Goal: Task Accomplishment & Management: Manage account settings

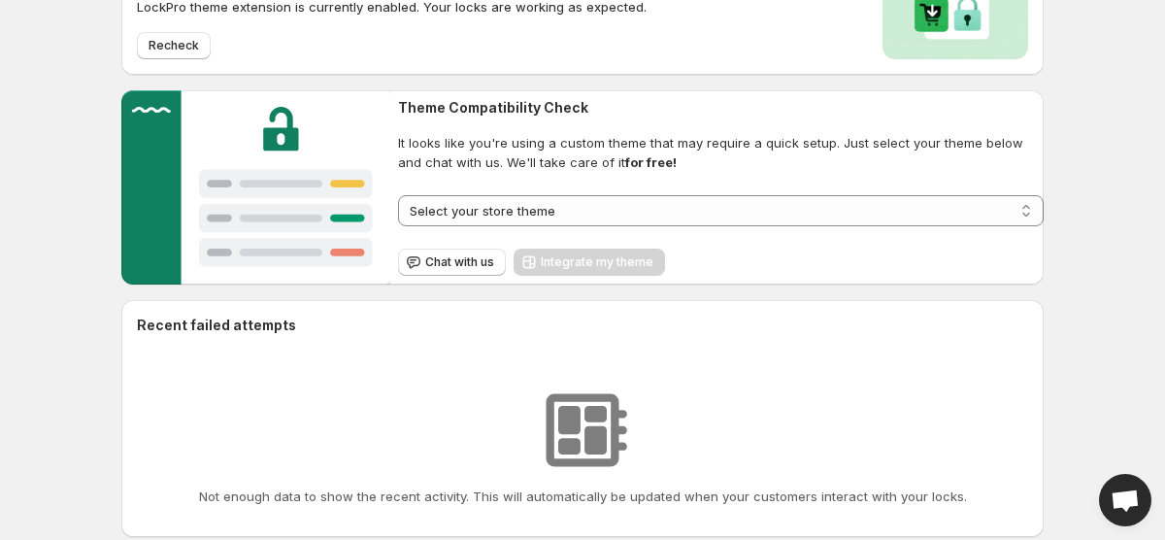
scroll to position [241, 0]
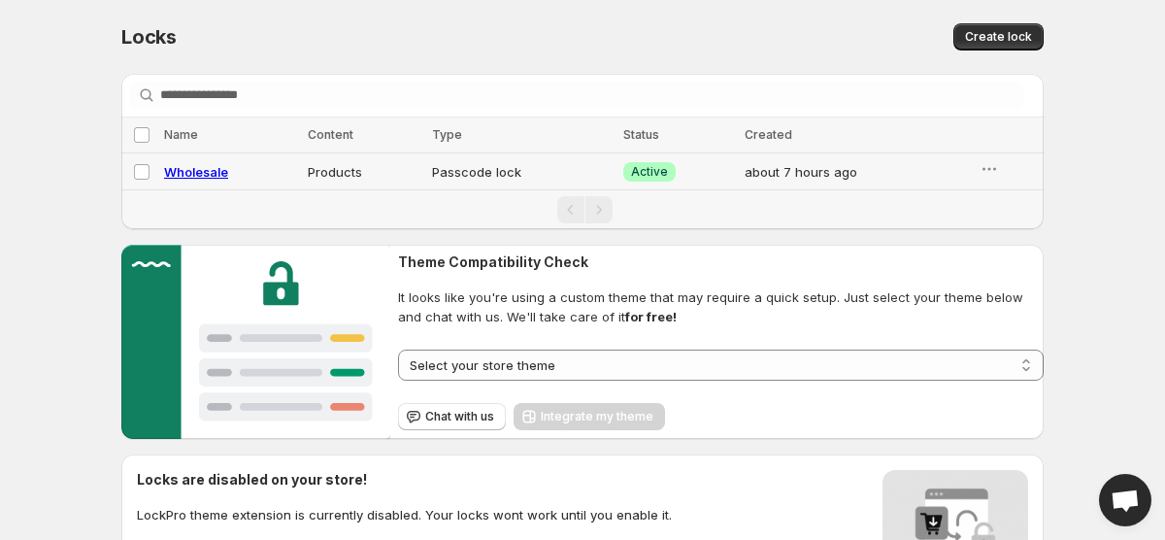
click at [268, 169] on div "Wholesale" at bounding box center [230, 171] width 132 height 19
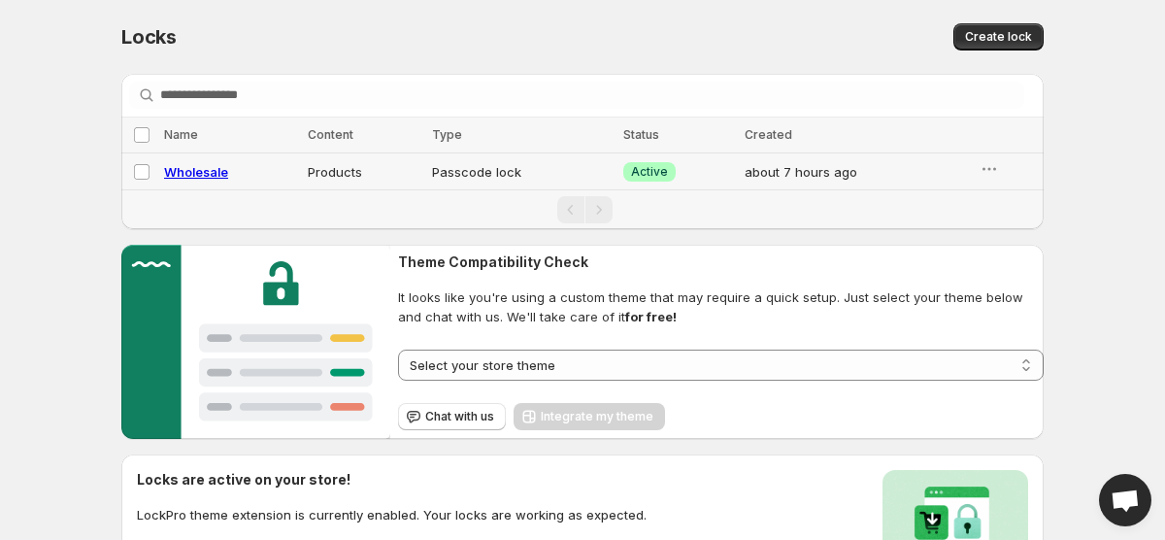
click at [439, 165] on td "Passcode lock" at bounding box center [521, 171] width 191 height 37
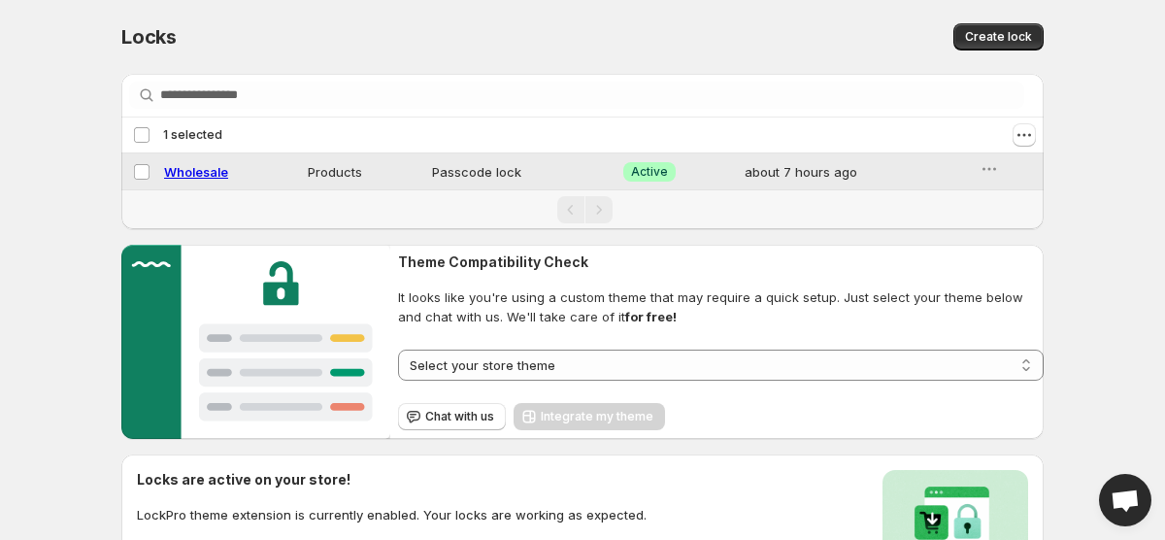
click at [439, 165] on td "Passcode lock" at bounding box center [521, 171] width 191 height 37
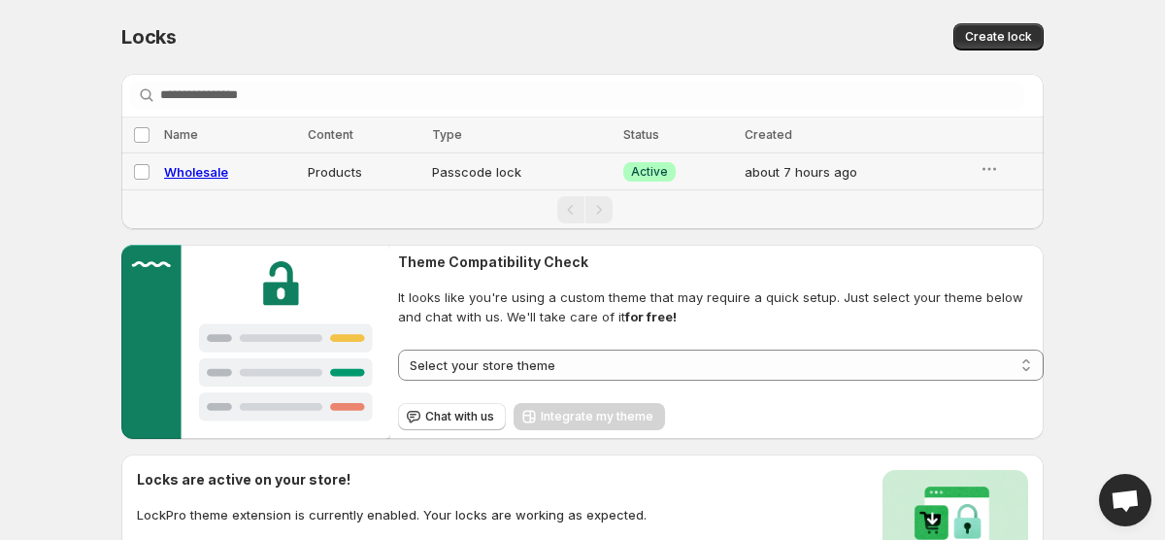
click at [209, 173] on span "Wholesale" at bounding box center [196, 172] width 64 height 16
select select "********"
select select "******"
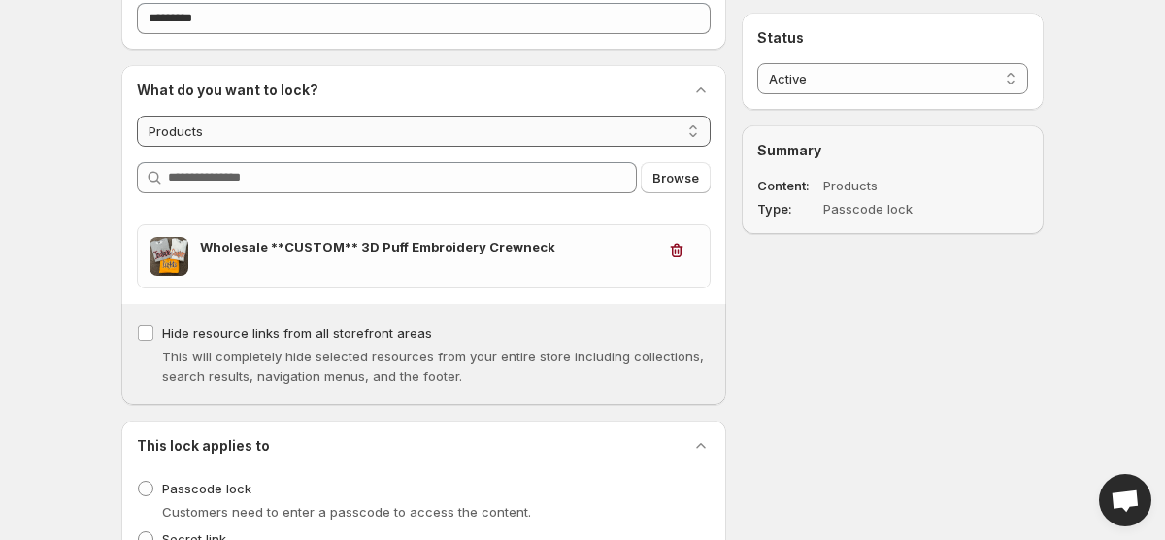
scroll to position [119, 0]
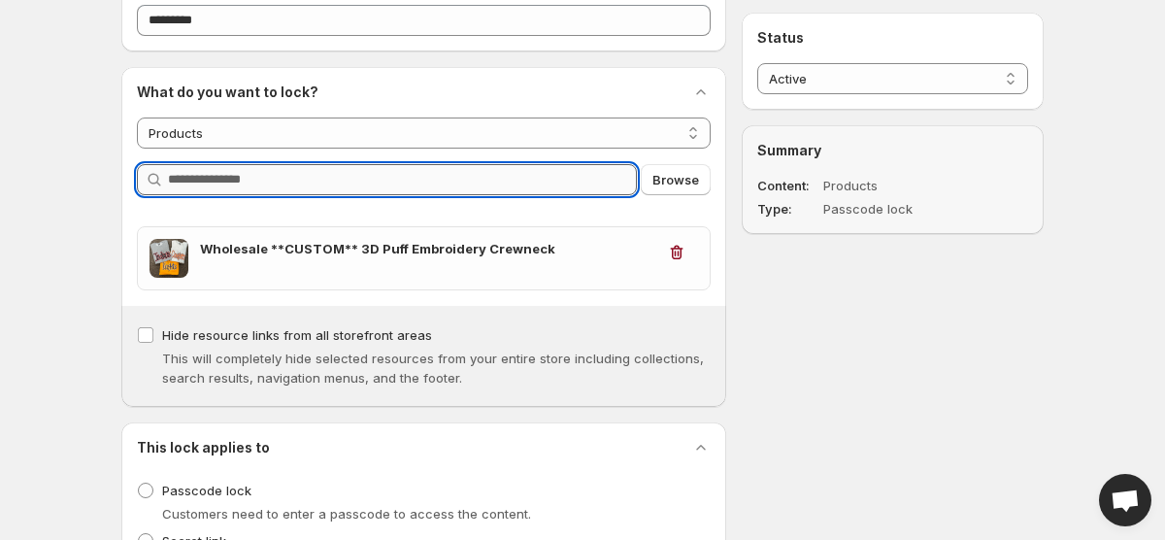
click at [356, 189] on input "Query" at bounding box center [402, 179] width 469 height 31
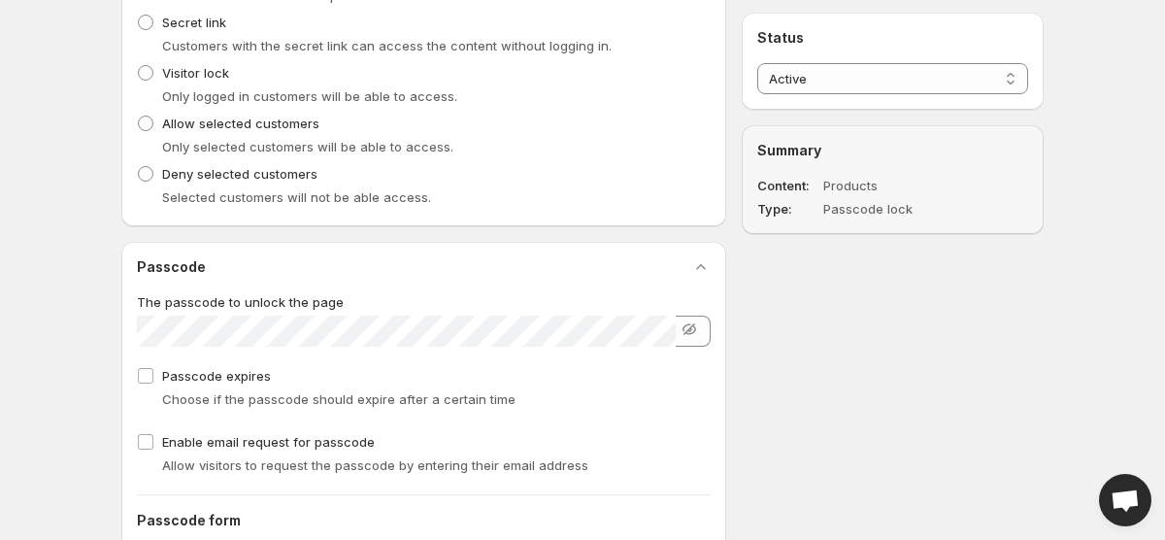
scroll to position [666, 0]
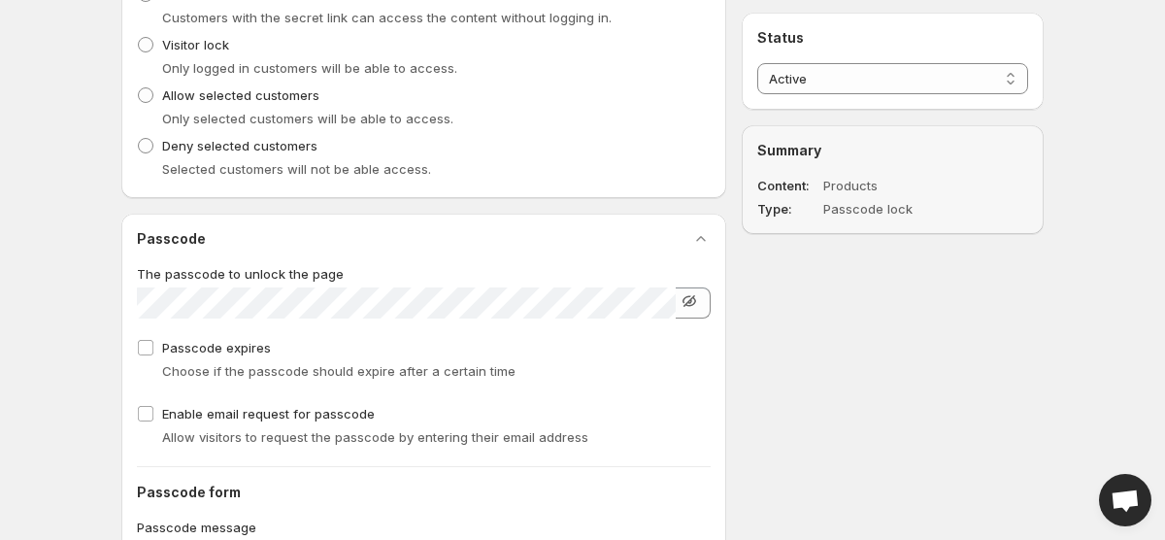
click at [686, 303] on icon "button" at bounding box center [689, 301] width 13 height 12
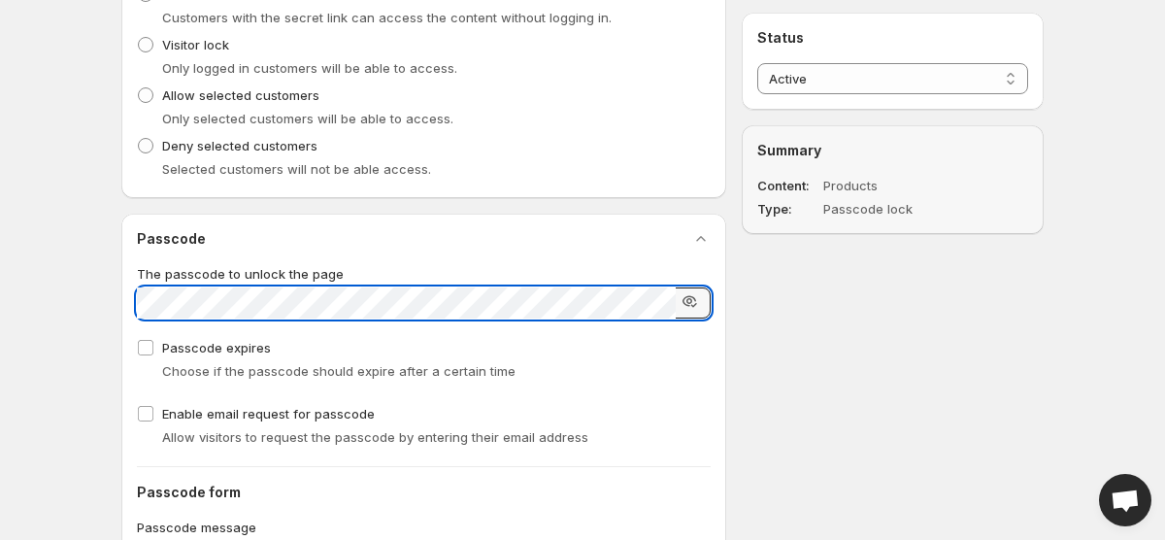
click at [88, 275] on div "Wholesale. This page is ready Wholesale Success Active Preview More actions Pre…" at bounding box center [582, 187] width 1165 height 1707
click at [771, 436] on div "**********" at bounding box center [575, 216] width 938 height 1649
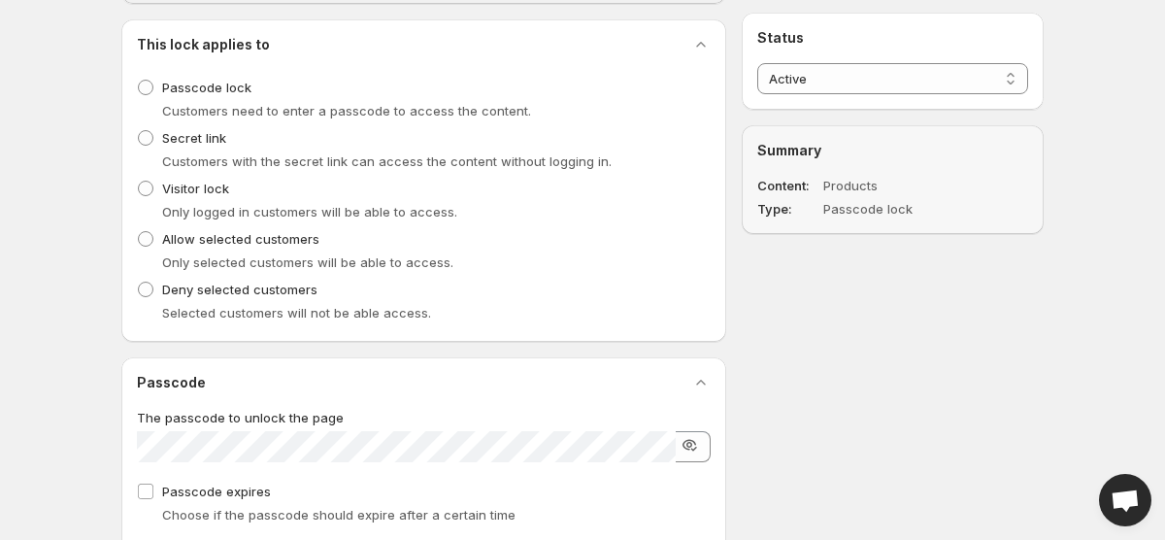
scroll to position [523, 0]
click at [149, 234] on span at bounding box center [146, 238] width 16 height 16
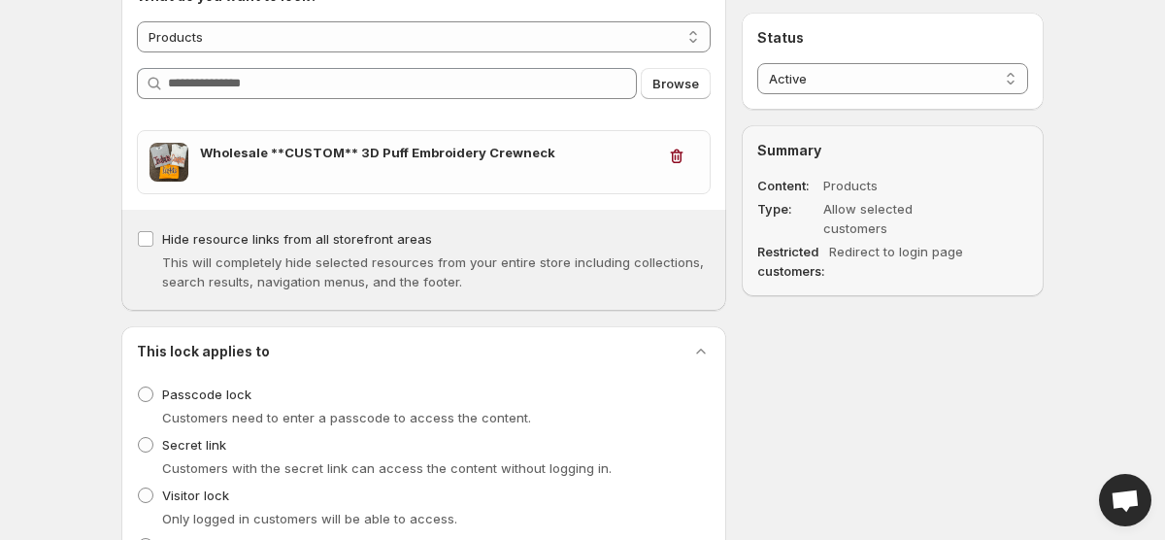
scroll to position [135, 0]
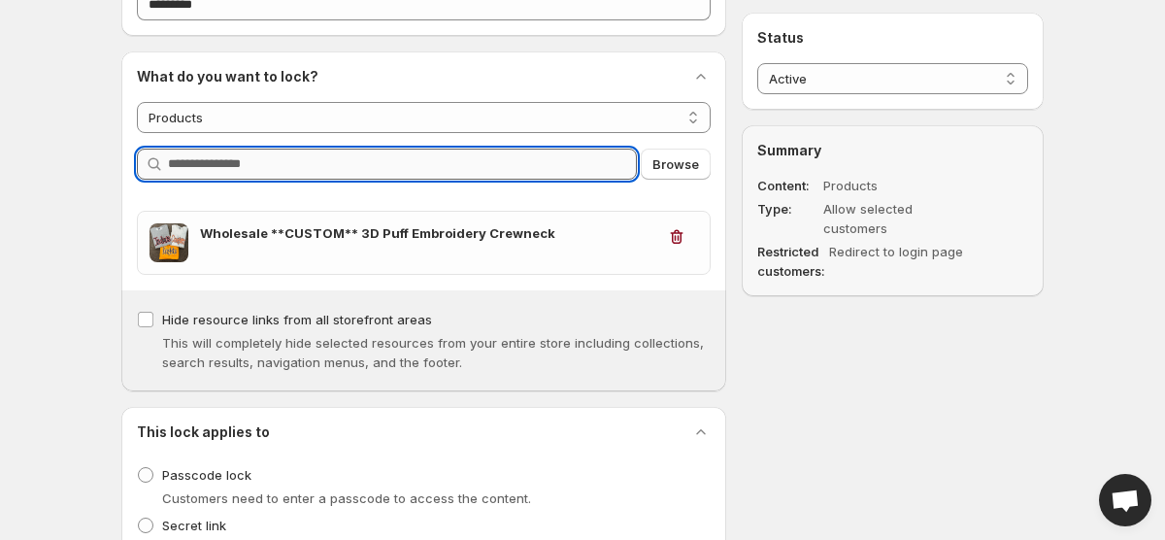
click at [397, 161] on input "Query" at bounding box center [402, 164] width 469 height 31
type input "*"
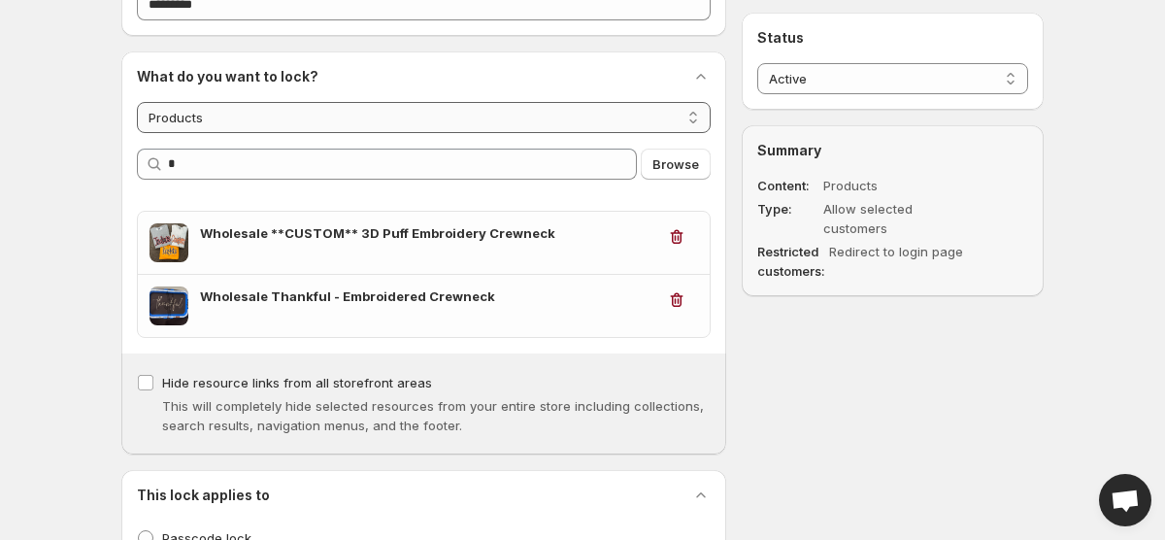
scroll to position [0, 0]
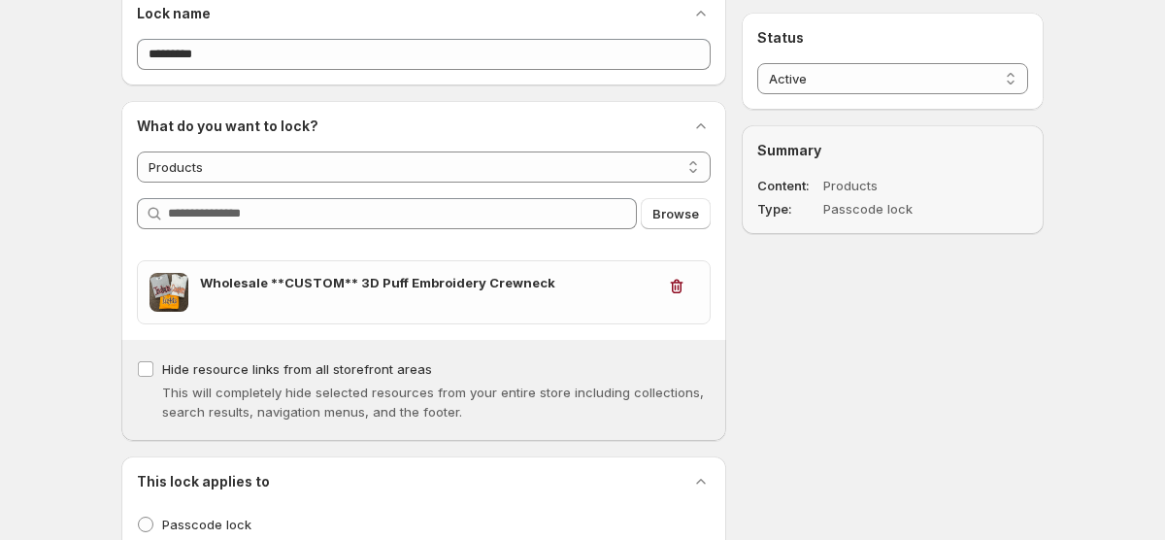
scroll to position [100, 0]
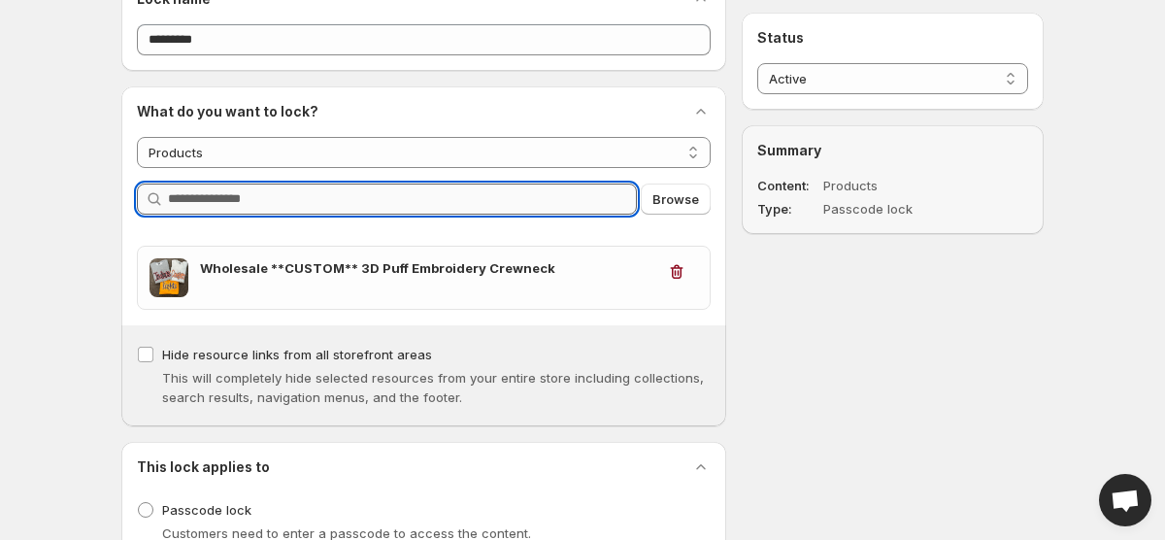
click at [494, 192] on input "Query" at bounding box center [402, 198] width 469 height 31
type input "*"
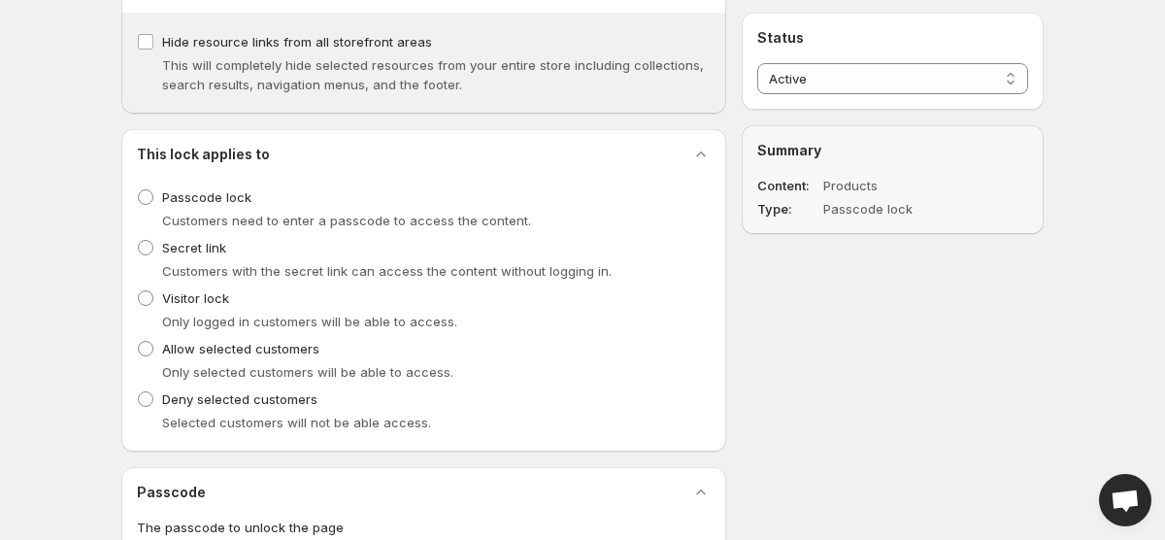
scroll to position [479, 0]
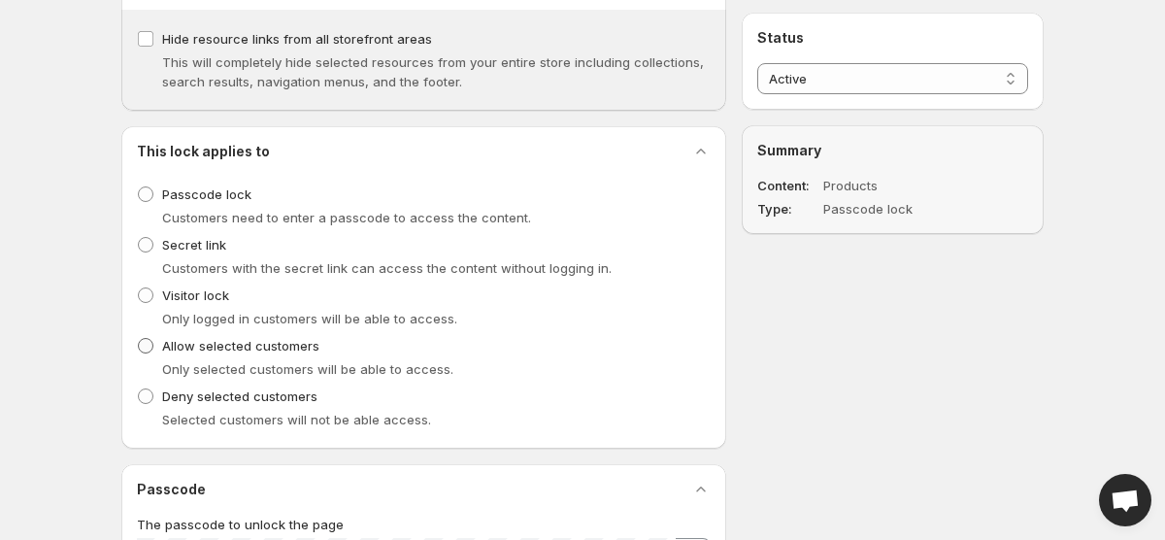
click at [161, 332] on label "Allow selected customers" at bounding box center [228, 345] width 182 height 27
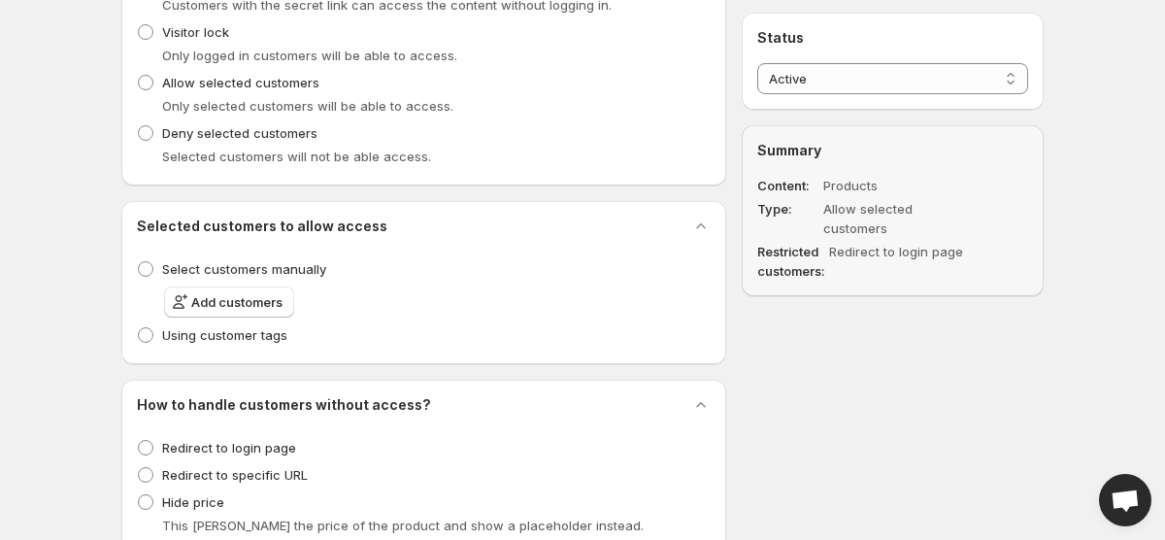
scroll to position [744, 0]
click at [274, 299] on span "Add customers" at bounding box center [236, 299] width 91 height 19
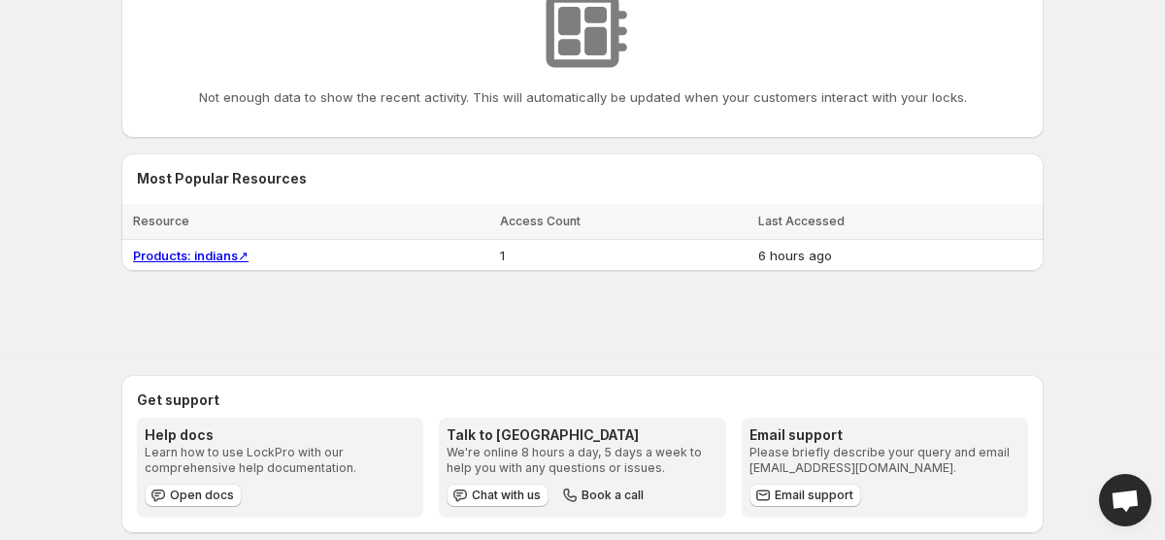
scroll to position [640, 0]
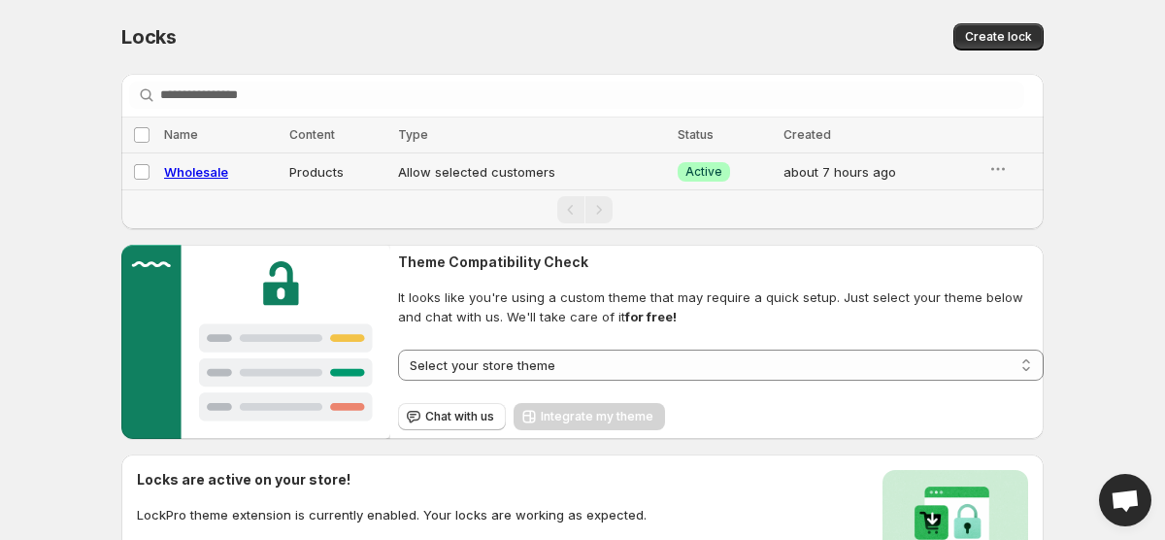
click at [267, 173] on div "Wholesale" at bounding box center [221, 171] width 114 height 19
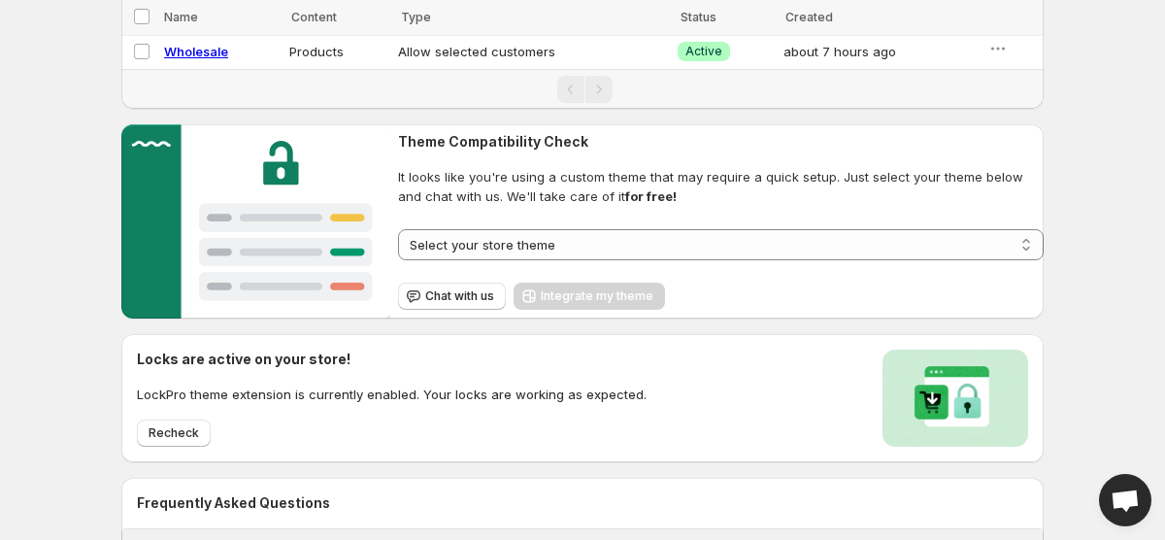
scroll to position [122, 0]
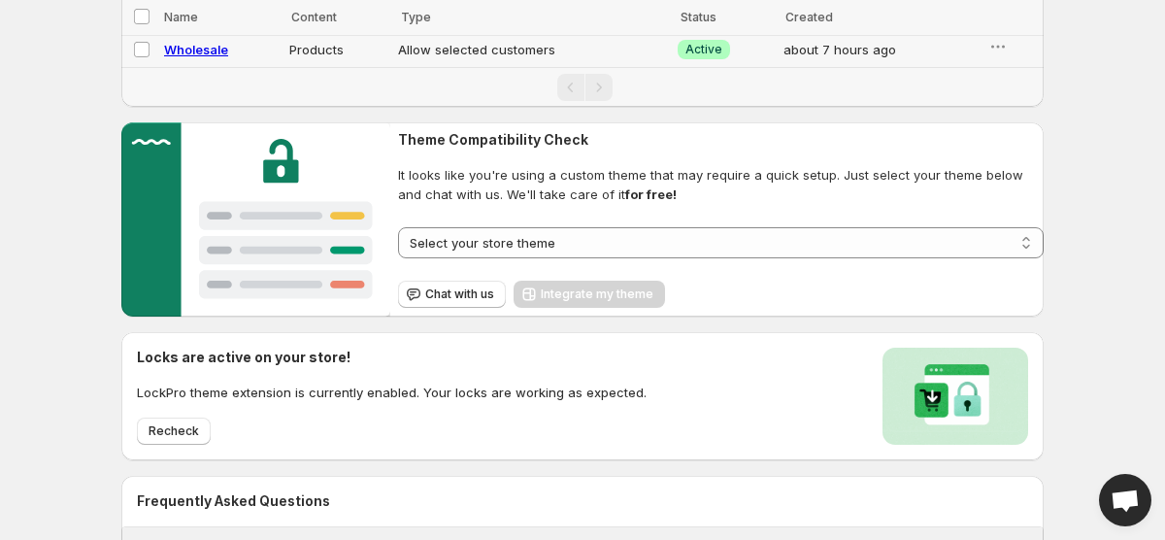
click at [210, 49] on span "Wholesale" at bounding box center [196, 50] width 64 height 16
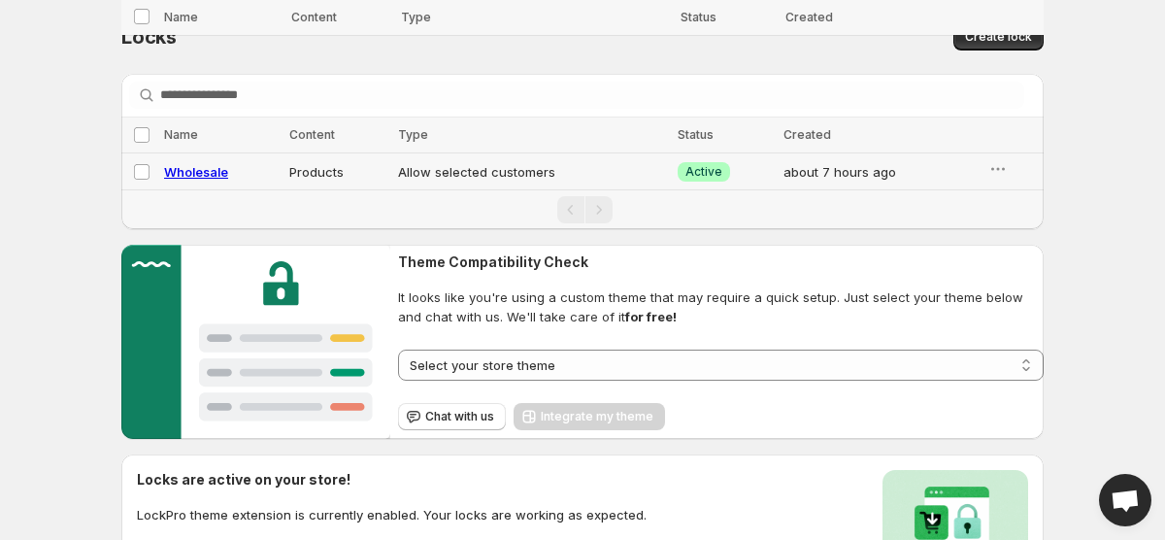
select select "********"
select select "******"
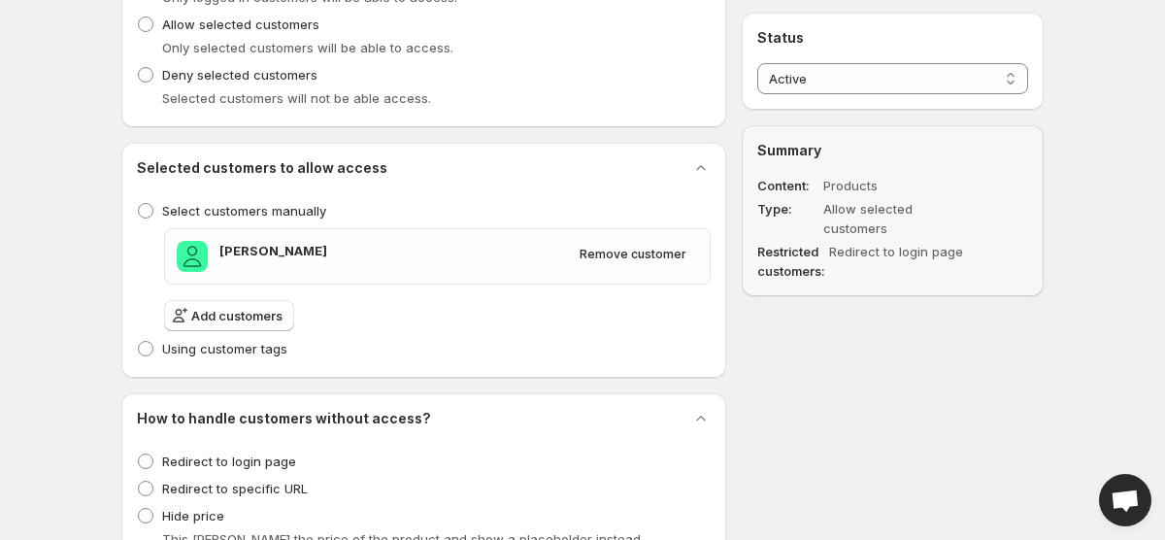
scroll to position [829, 0]
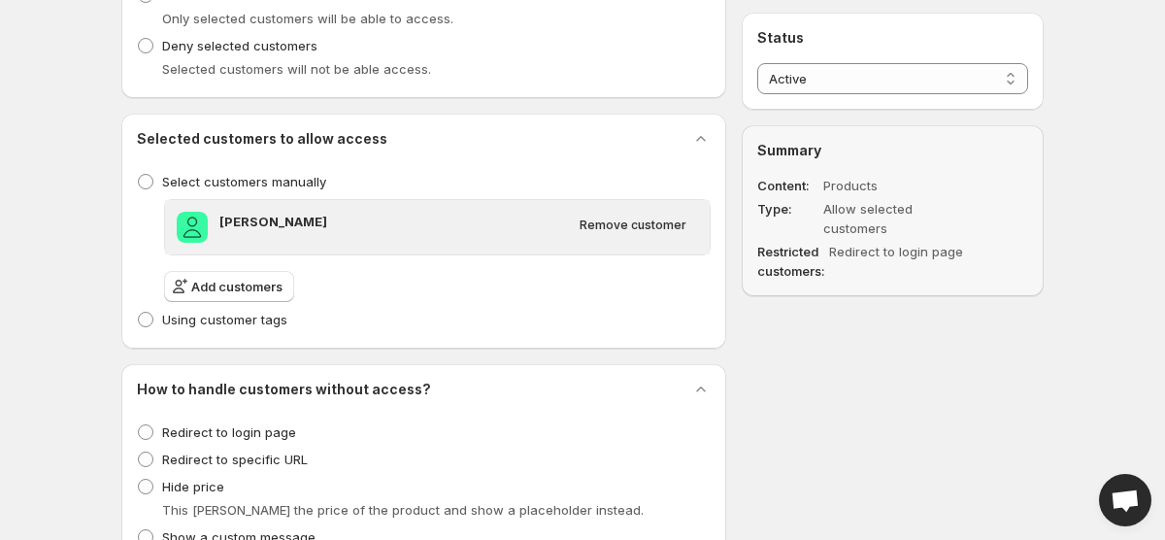
click at [280, 225] on h3 "[PERSON_NAME]" at bounding box center [393, 221] width 348 height 19
click at [188, 226] on img "Grant Theesfeld" at bounding box center [192, 227] width 31 height 31
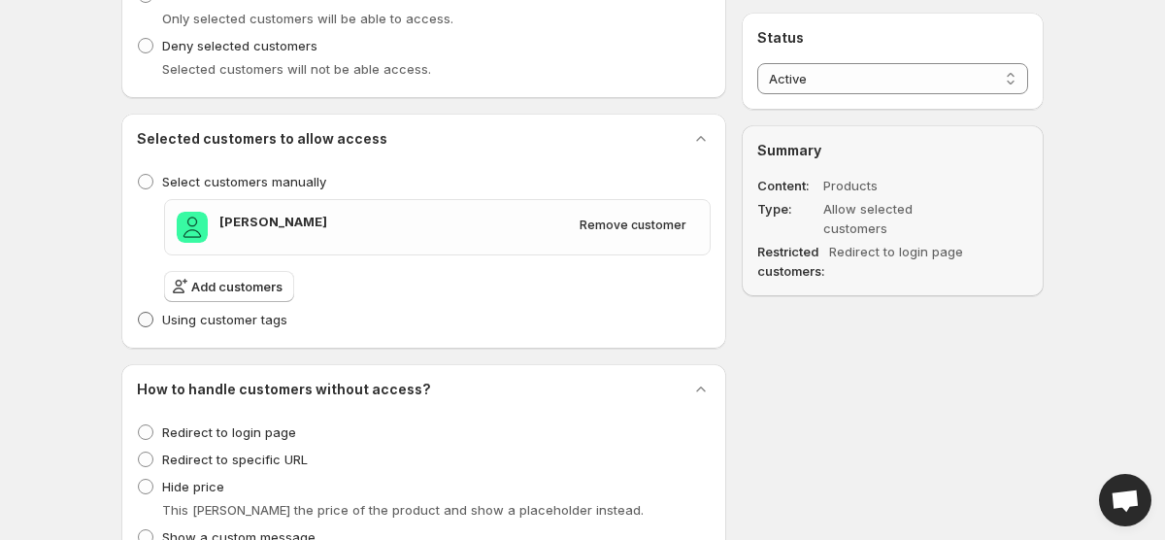
click at [138, 315] on span at bounding box center [146, 320] width 16 height 16
select select "******"
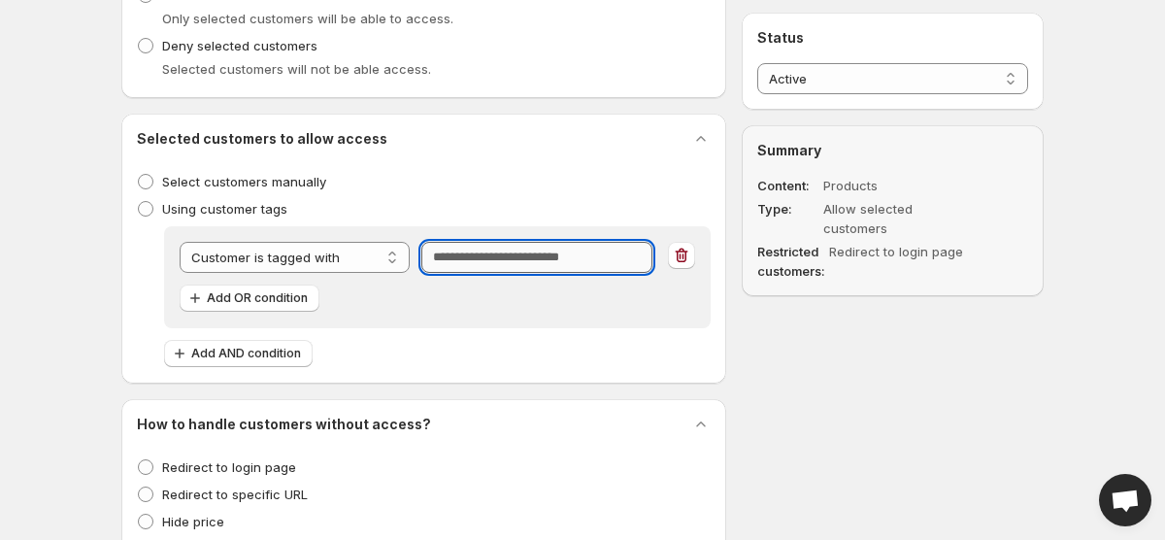
click at [443, 258] on input "Tag" at bounding box center [536, 257] width 230 height 31
type input "*********"
